Goal: Find specific page/section: Find specific page/section

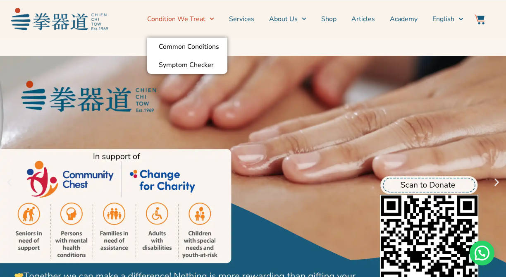
click at [213, 18] on icon "Menu" at bounding box center [211, 19] width 5 height 5
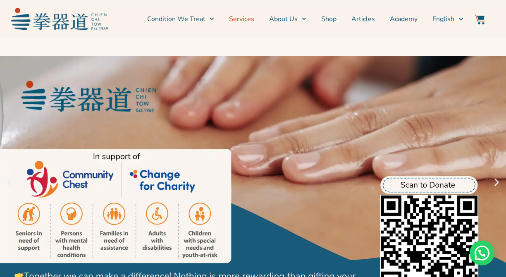
click at [242, 22] on link "Services" at bounding box center [241, 19] width 25 height 21
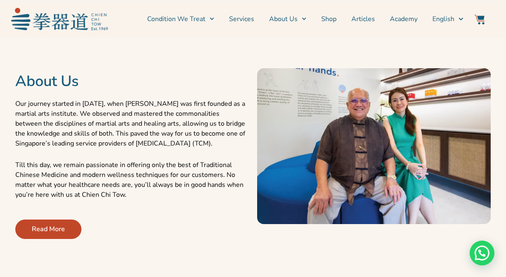
scroll to position [329, 0]
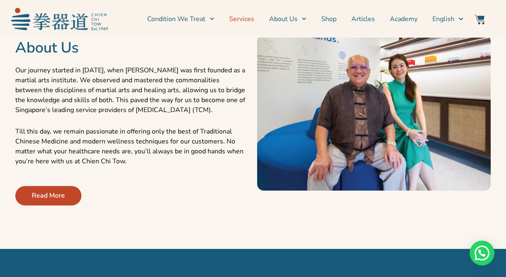
click at [248, 17] on link "Services" at bounding box center [241, 19] width 25 height 21
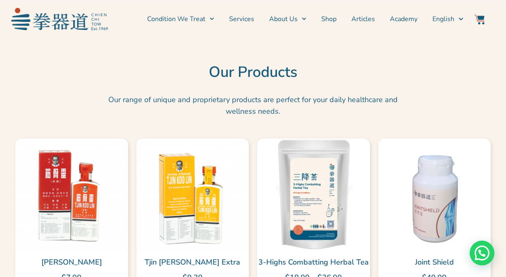
scroll to position [1859, 0]
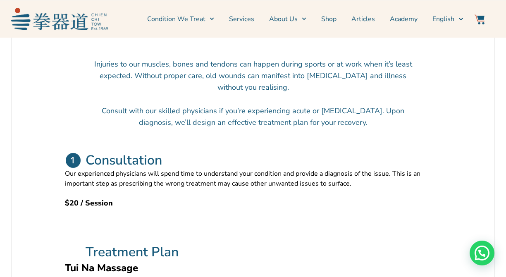
scroll to position [289, 0]
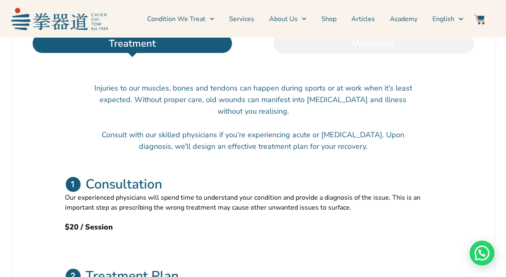
click at [380, 53] on li "Wellness" at bounding box center [373, 43] width 241 height 20
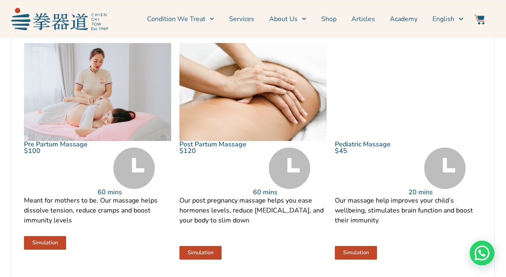
scroll to position [909, 0]
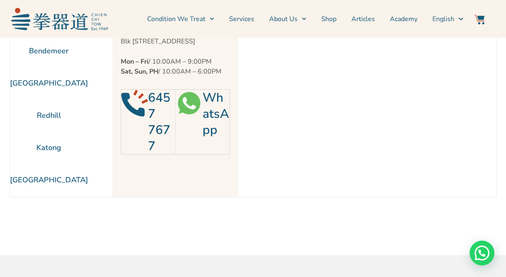
scroll to position [37, 0]
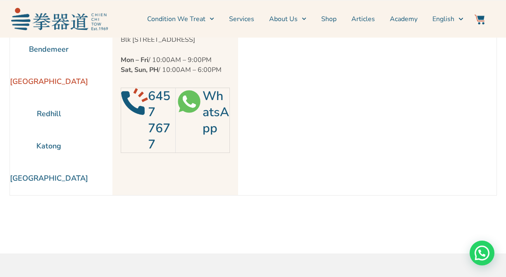
click at [66, 81] on li "[GEOGRAPHIC_DATA]" at bounding box center [49, 81] width 78 height 32
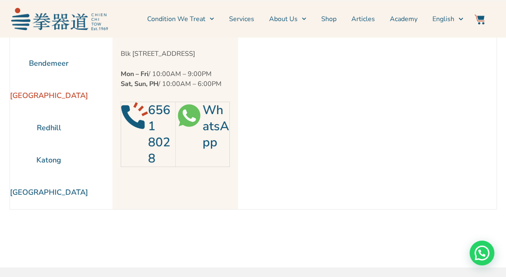
scroll to position [41, 0]
